Goal: Task Accomplishment & Management: Manage account settings

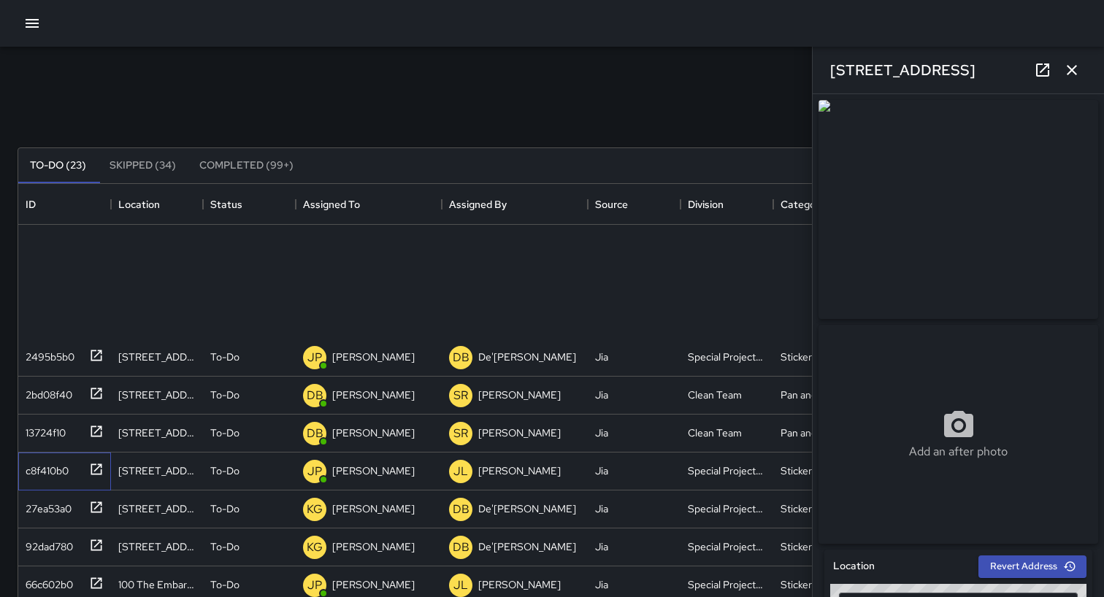
scroll to position [664, 0]
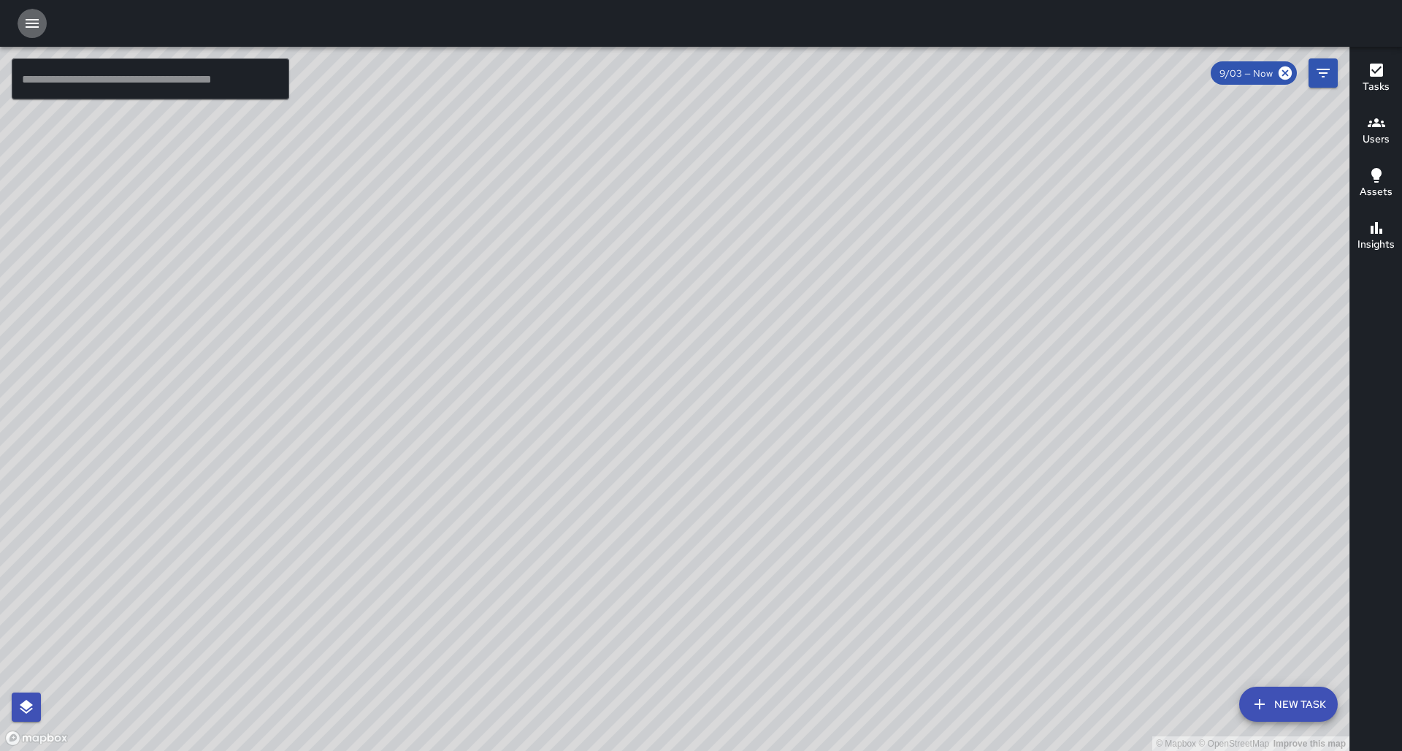
click at [30, 21] on icon "button" at bounding box center [32, 24] width 18 height 18
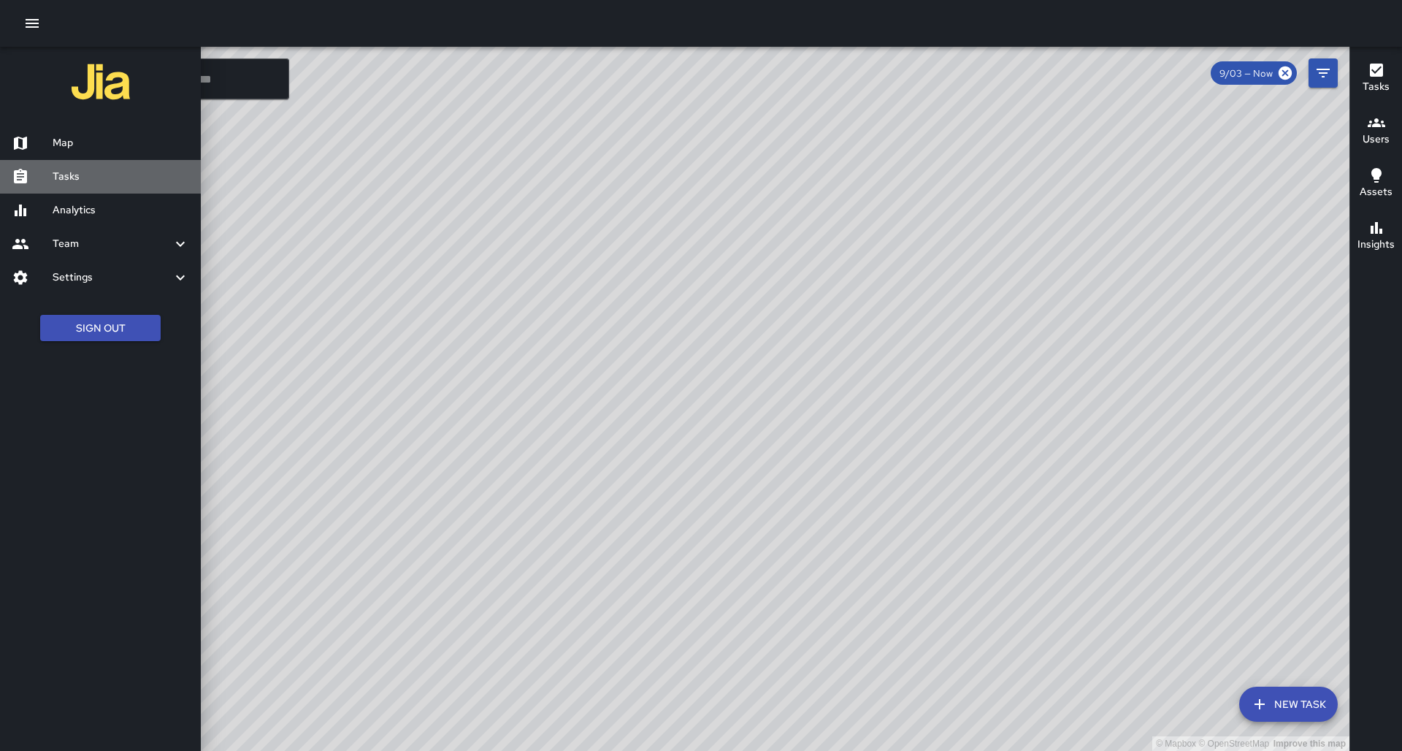
click at [79, 177] on h6 "Tasks" at bounding box center [121, 177] width 137 height 16
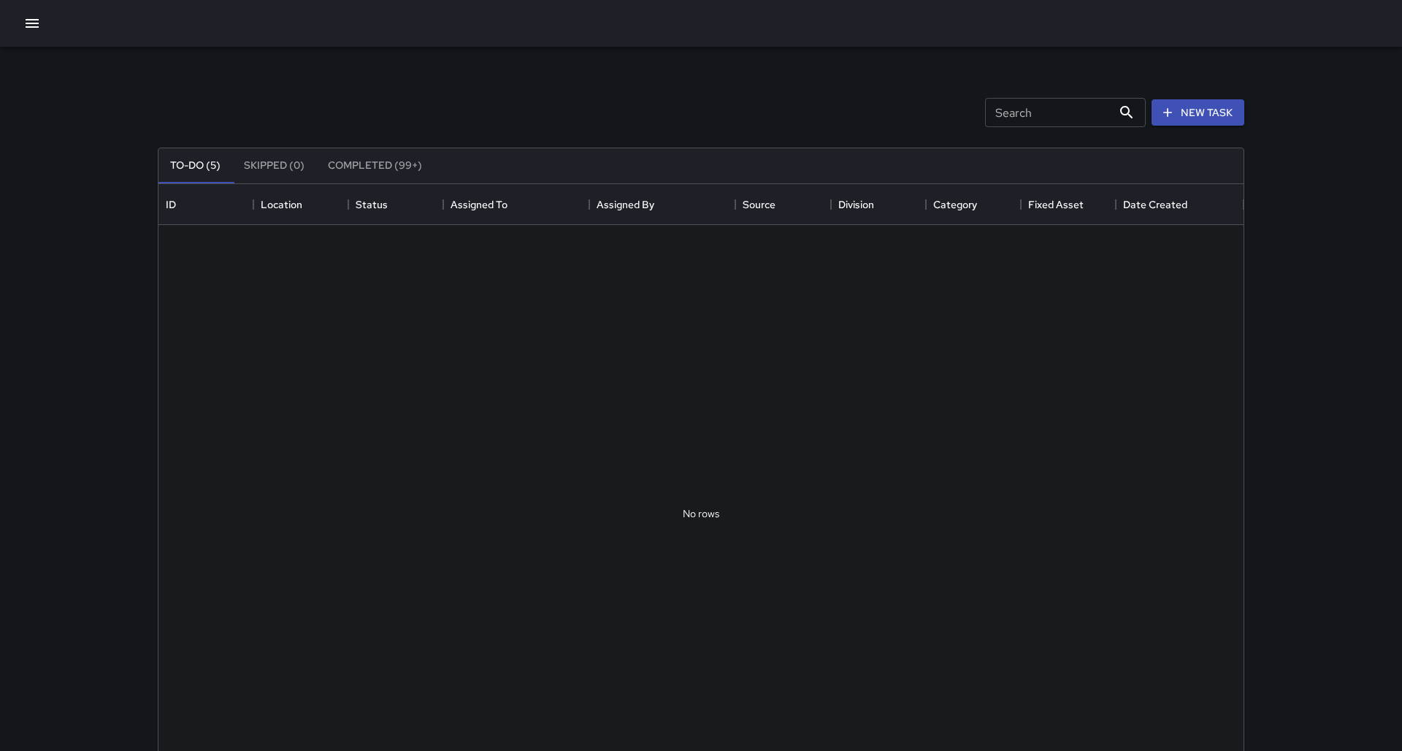
scroll to position [619, 1085]
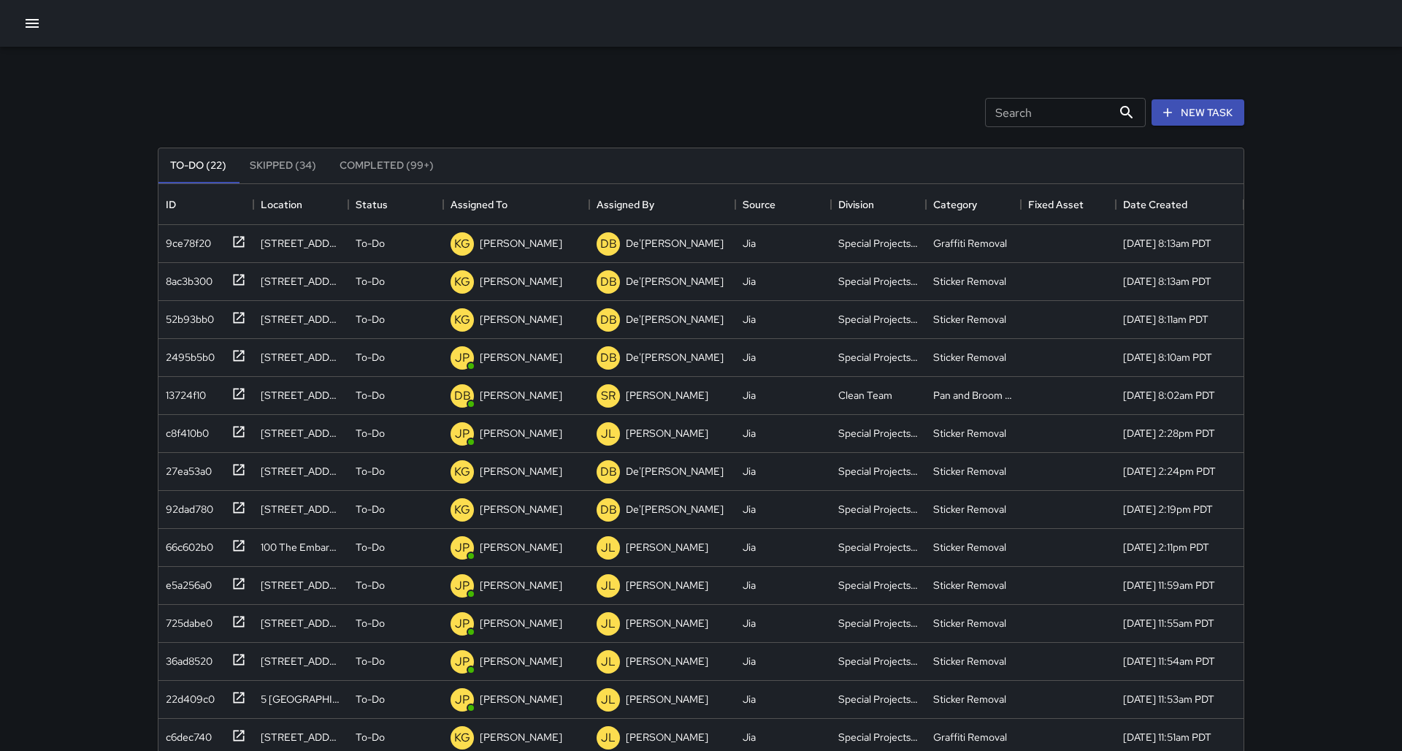
click at [275, 171] on button "Skipped (34)" at bounding box center [283, 165] width 90 height 35
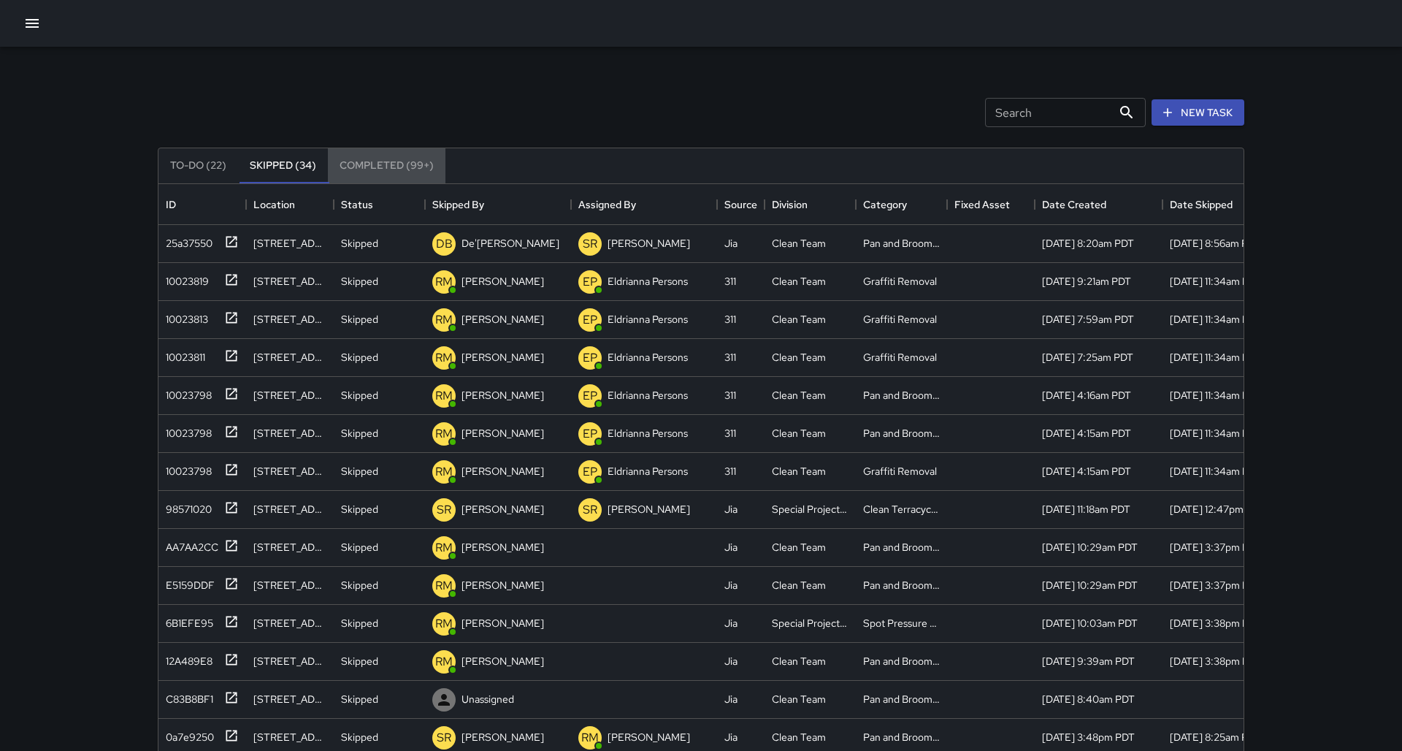
click at [353, 172] on button "Completed (99+)" at bounding box center [387, 165] width 118 height 35
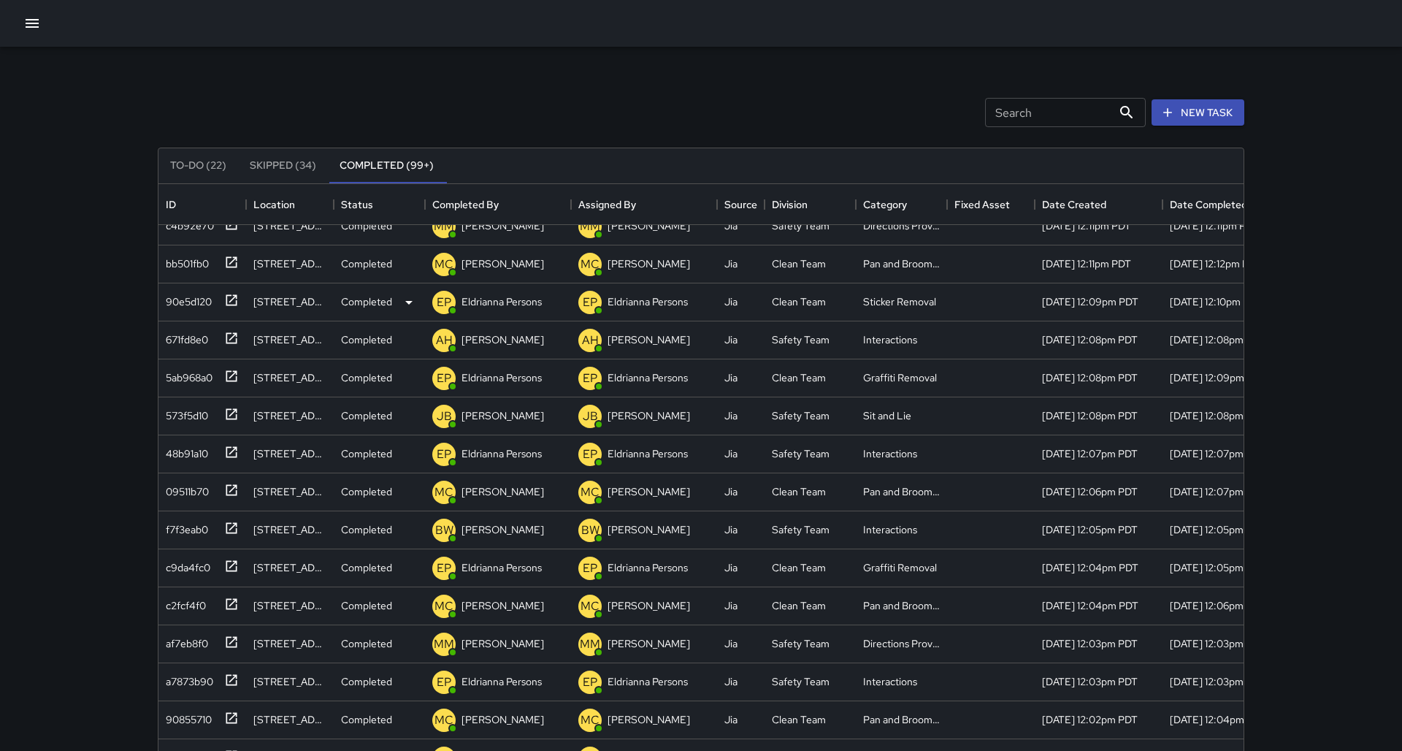
scroll to position [711, 0]
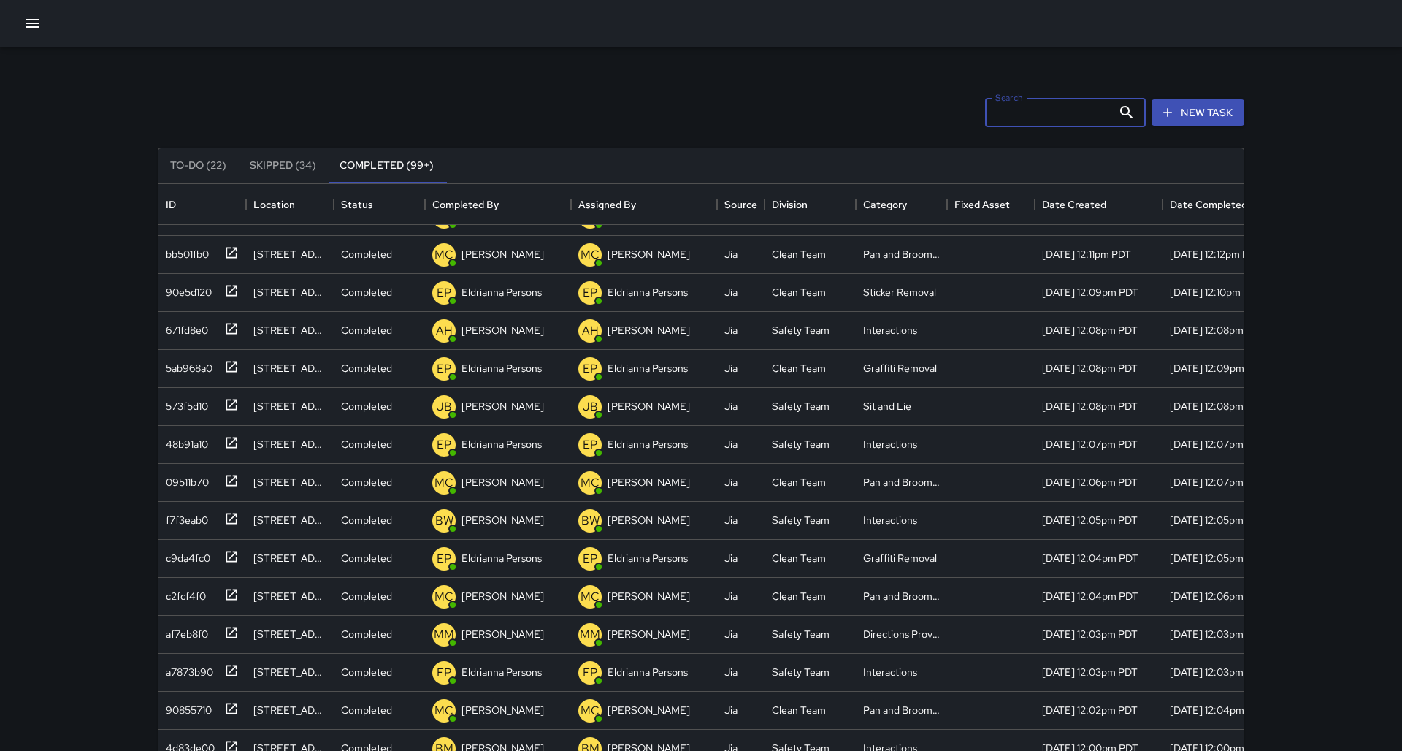
click at [1017, 112] on input "Search" at bounding box center [1048, 112] width 127 height 29
type input "*******"
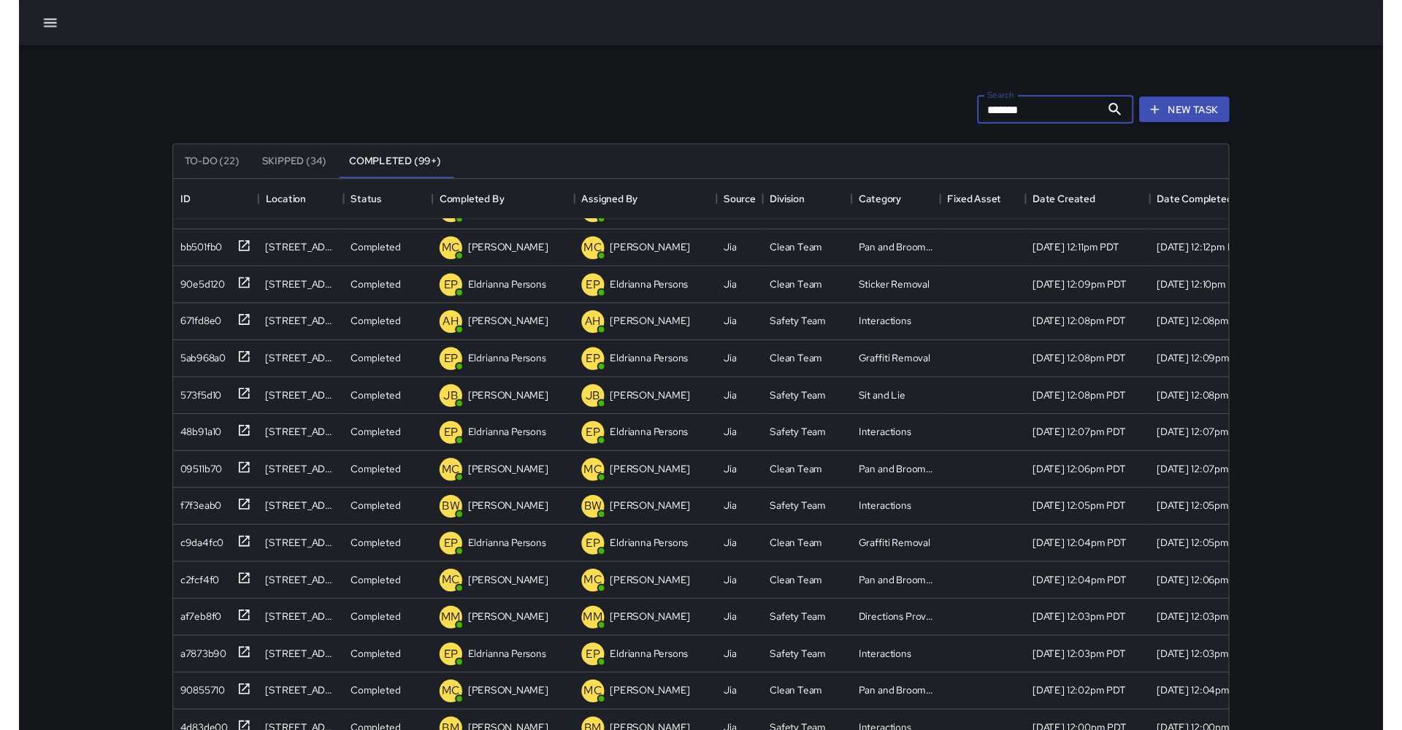
scroll to position [0, 0]
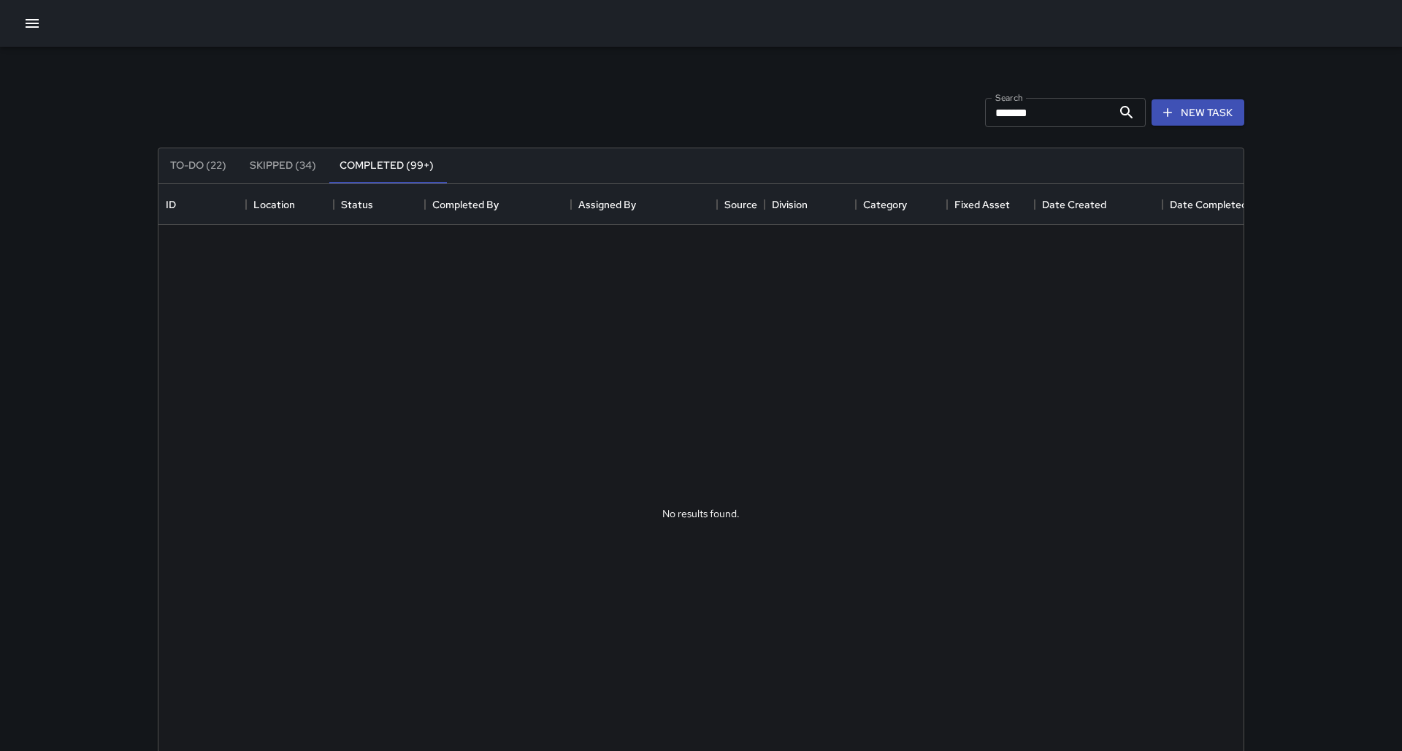
click at [878, 69] on div "Search ******* Search New Task To-Do (22) Skipped (34) Completed (99+) No resul…" at bounding box center [701, 455] width 1122 height 816
click at [191, 163] on button "To-Do (22)" at bounding box center [198, 165] width 80 height 35
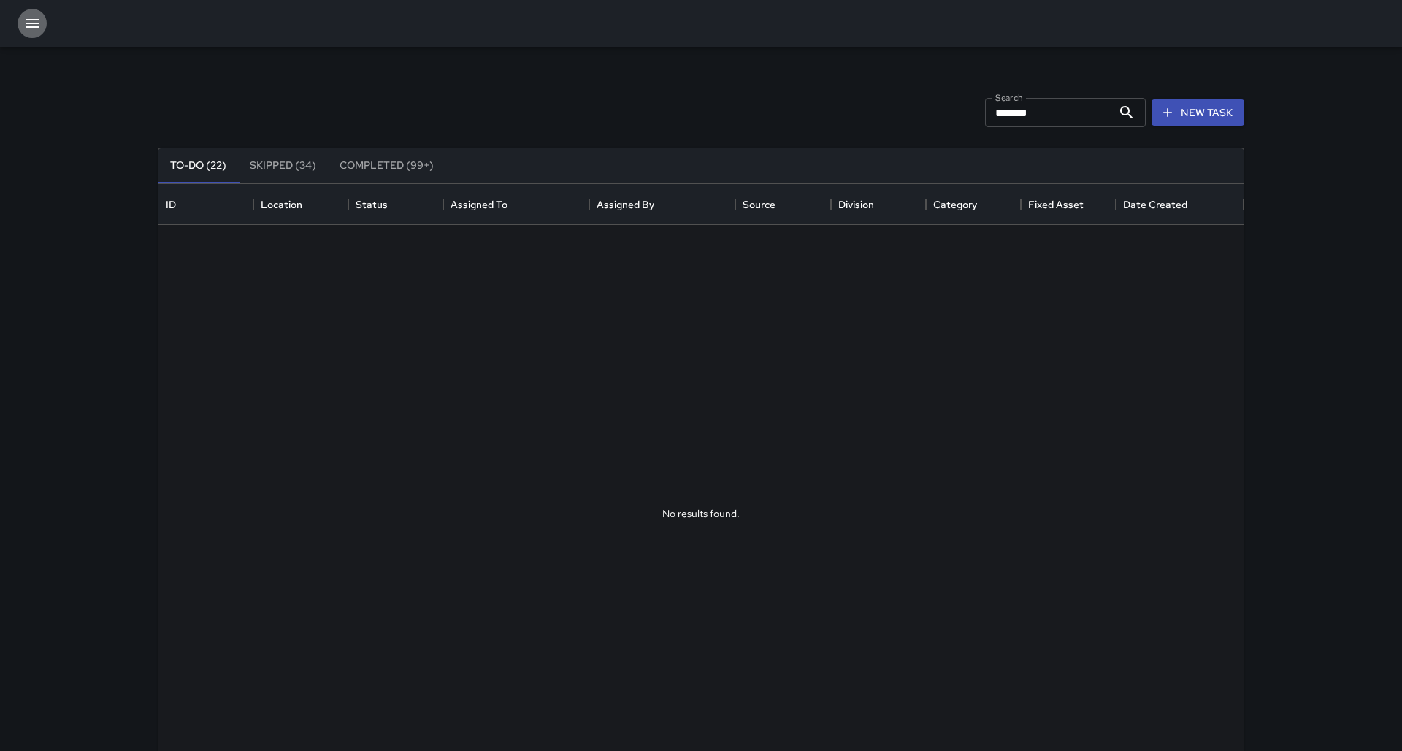
click at [34, 21] on icon "button" at bounding box center [32, 24] width 18 height 18
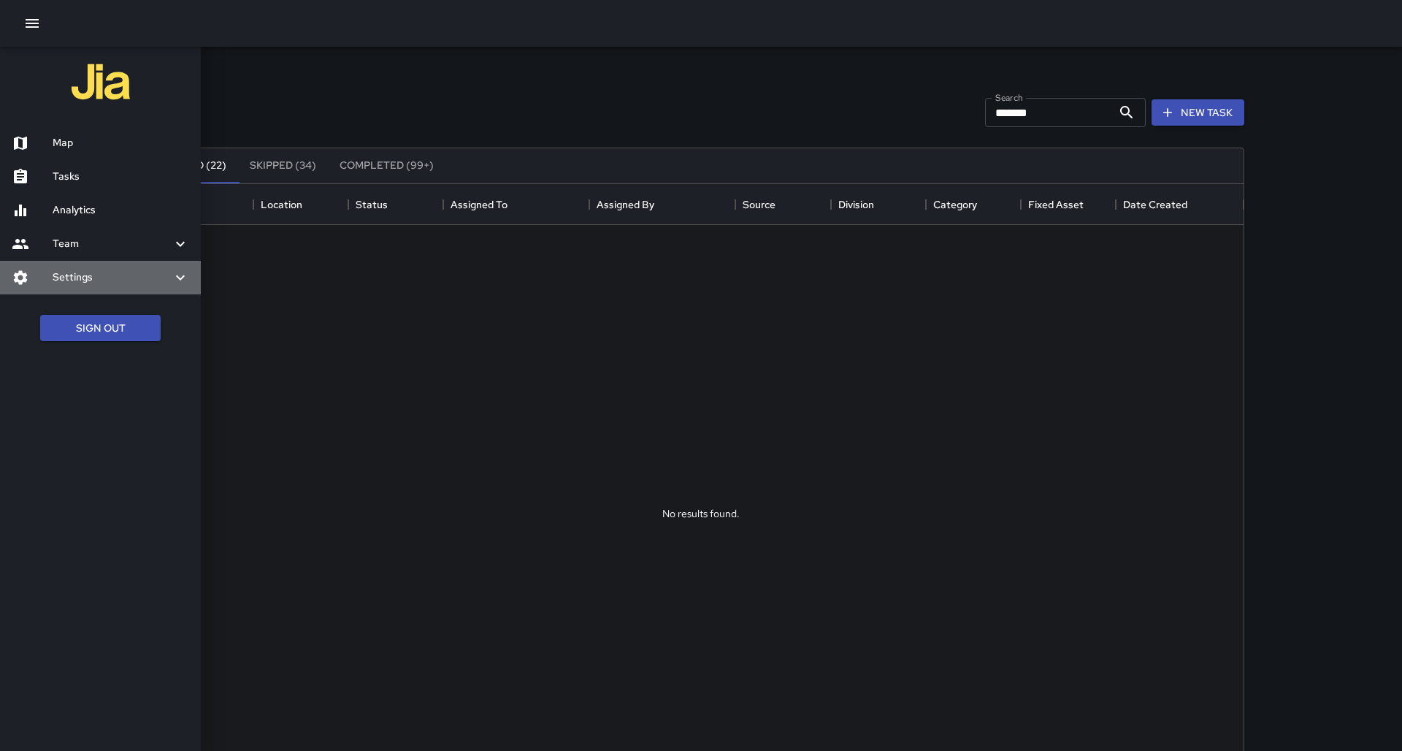
click at [67, 277] on h6 "Settings" at bounding box center [112, 277] width 119 height 16
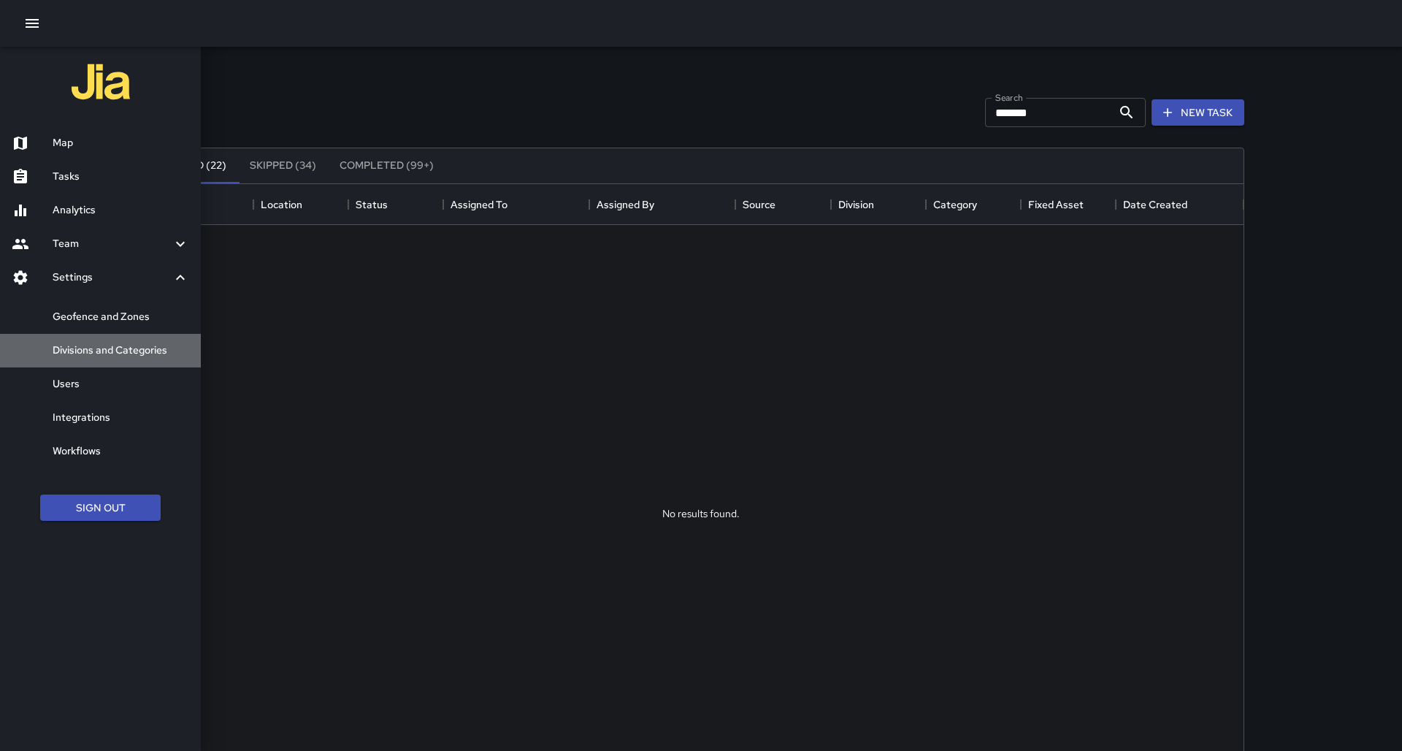
click at [90, 353] on h6 "Divisions and Categories" at bounding box center [121, 350] width 137 height 16
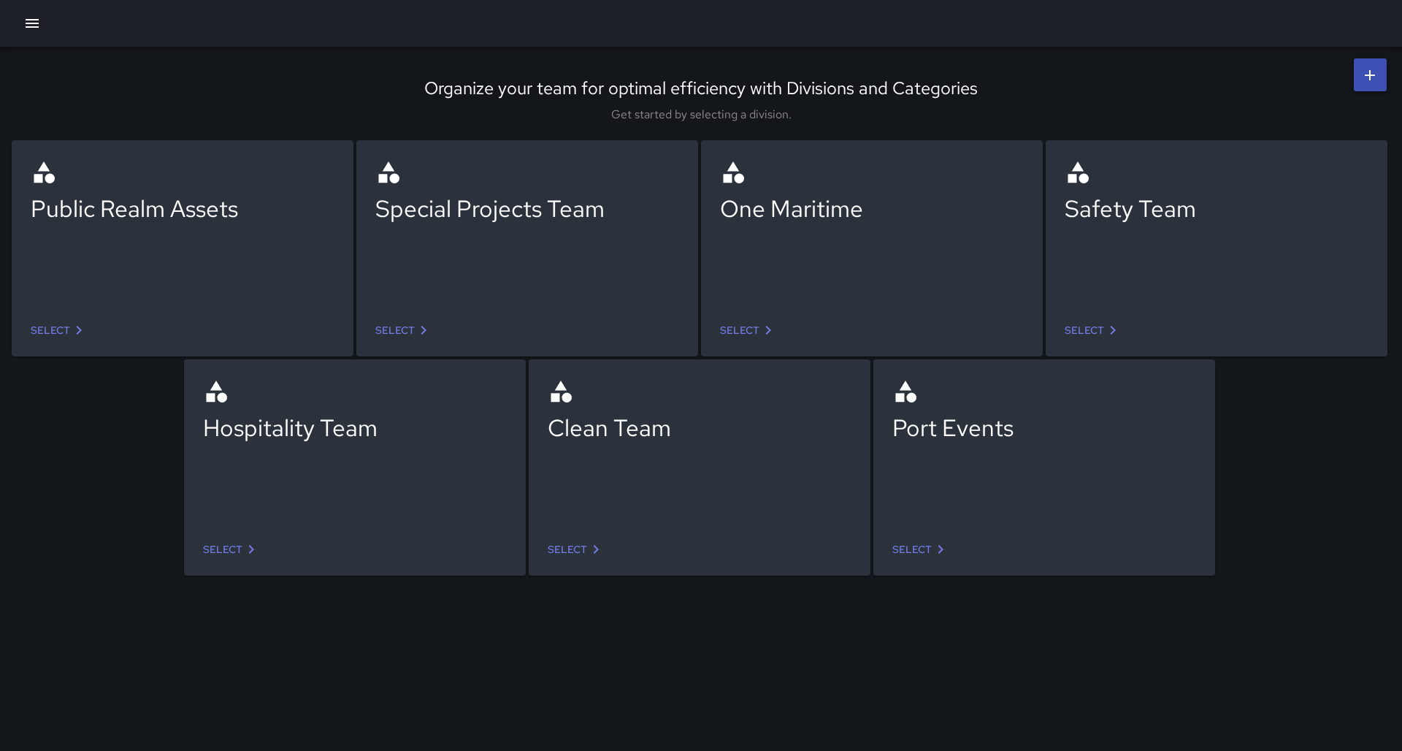
click at [1098, 267] on div "Safety Team" at bounding box center [1217, 229] width 304 height 140
click at [1078, 327] on link "Select" at bounding box center [1093, 330] width 69 height 27
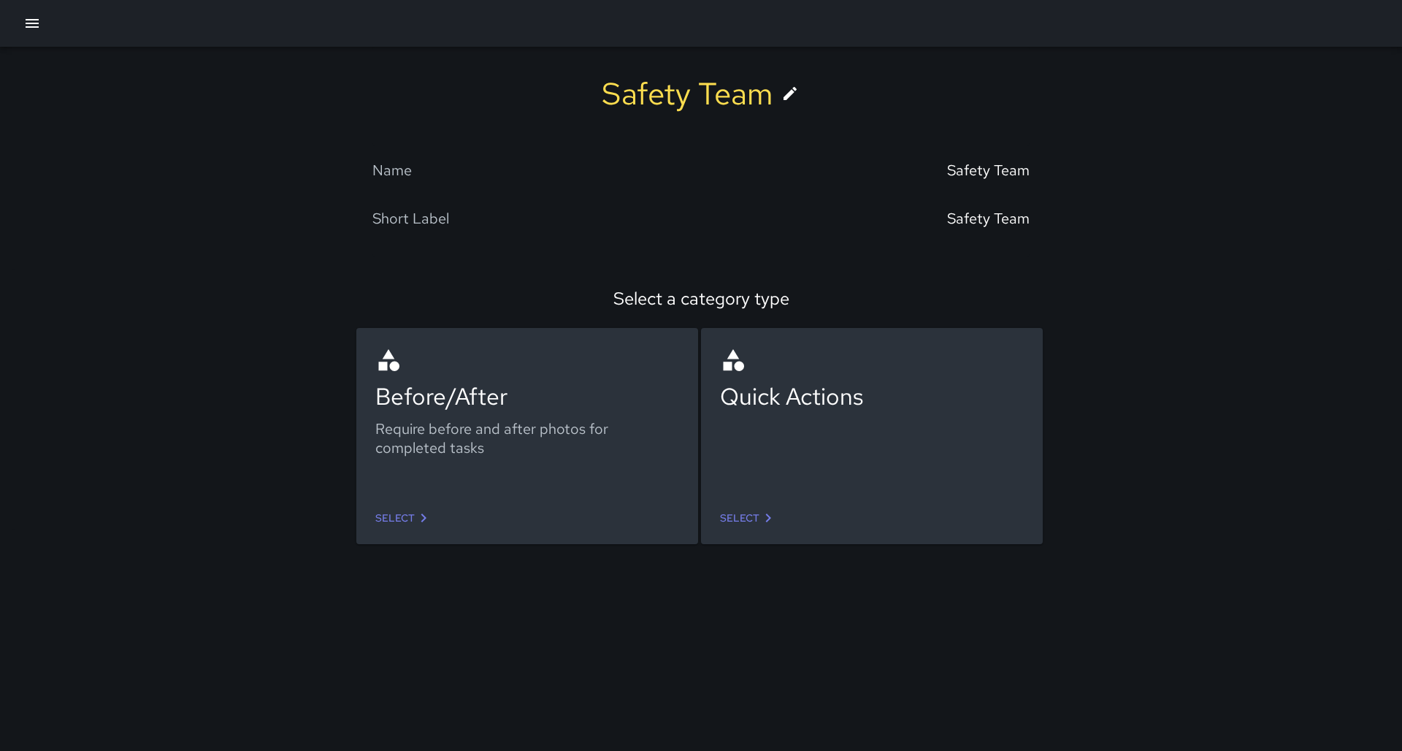
click at [735, 521] on link "Select" at bounding box center [748, 518] width 69 height 27
click at [382, 516] on link "Select" at bounding box center [404, 518] width 69 height 27
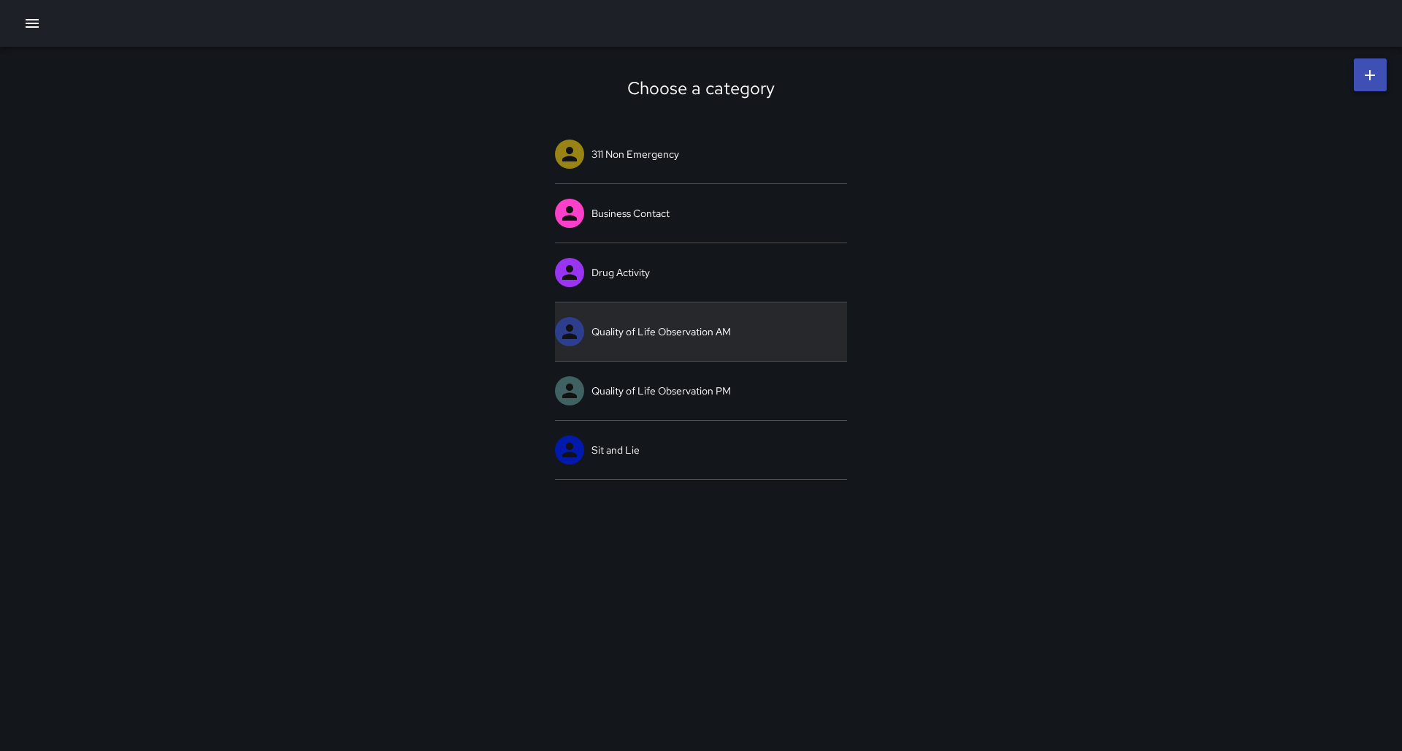
click at [656, 335] on link "Quality of Life Observation AM" at bounding box center [701, 331] width 292 height 58
